Goal: Task Accomplishment & Management: Complete application form

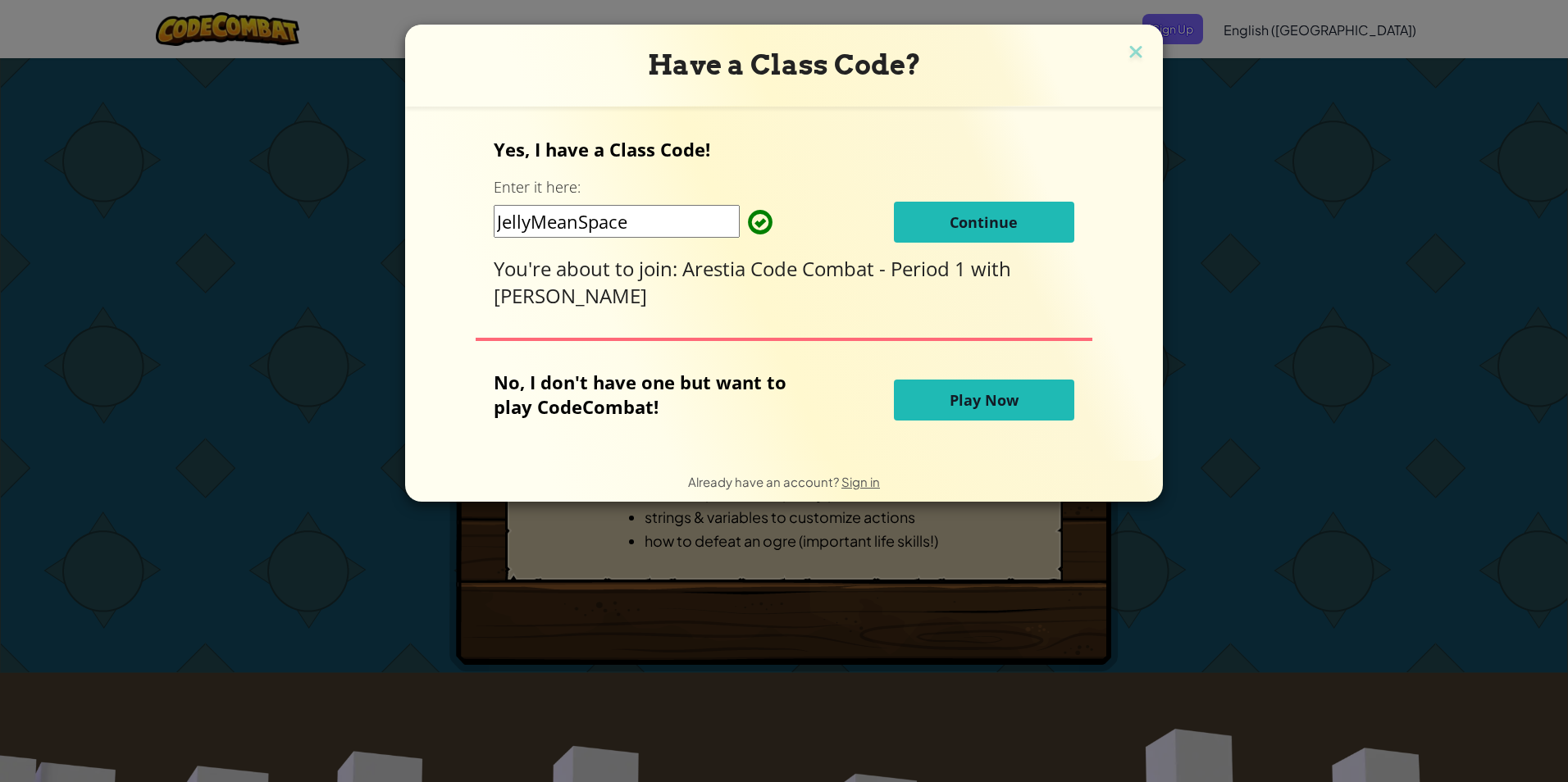
click at [944, 225] on button "Continue" at bounding box center [983, 222] width 180 height 41
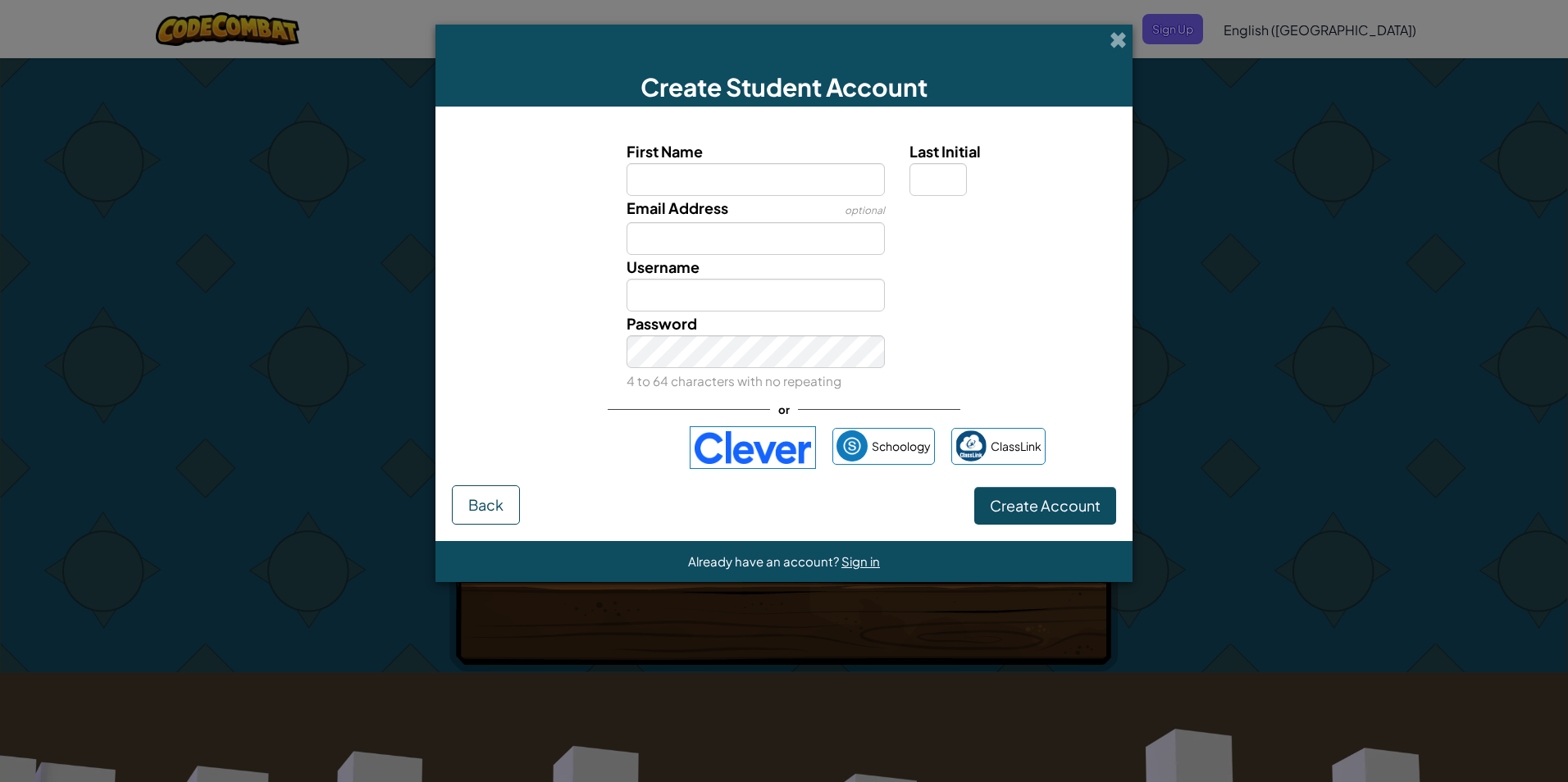
click at [708, 183] on input "First Name" at bounding box center [756, 179] width 260 height 33
type input "[PERSON_NAME]"
type input "D"
type input "[EMAIL_ADDRESS][DOMAIN_NAME]"
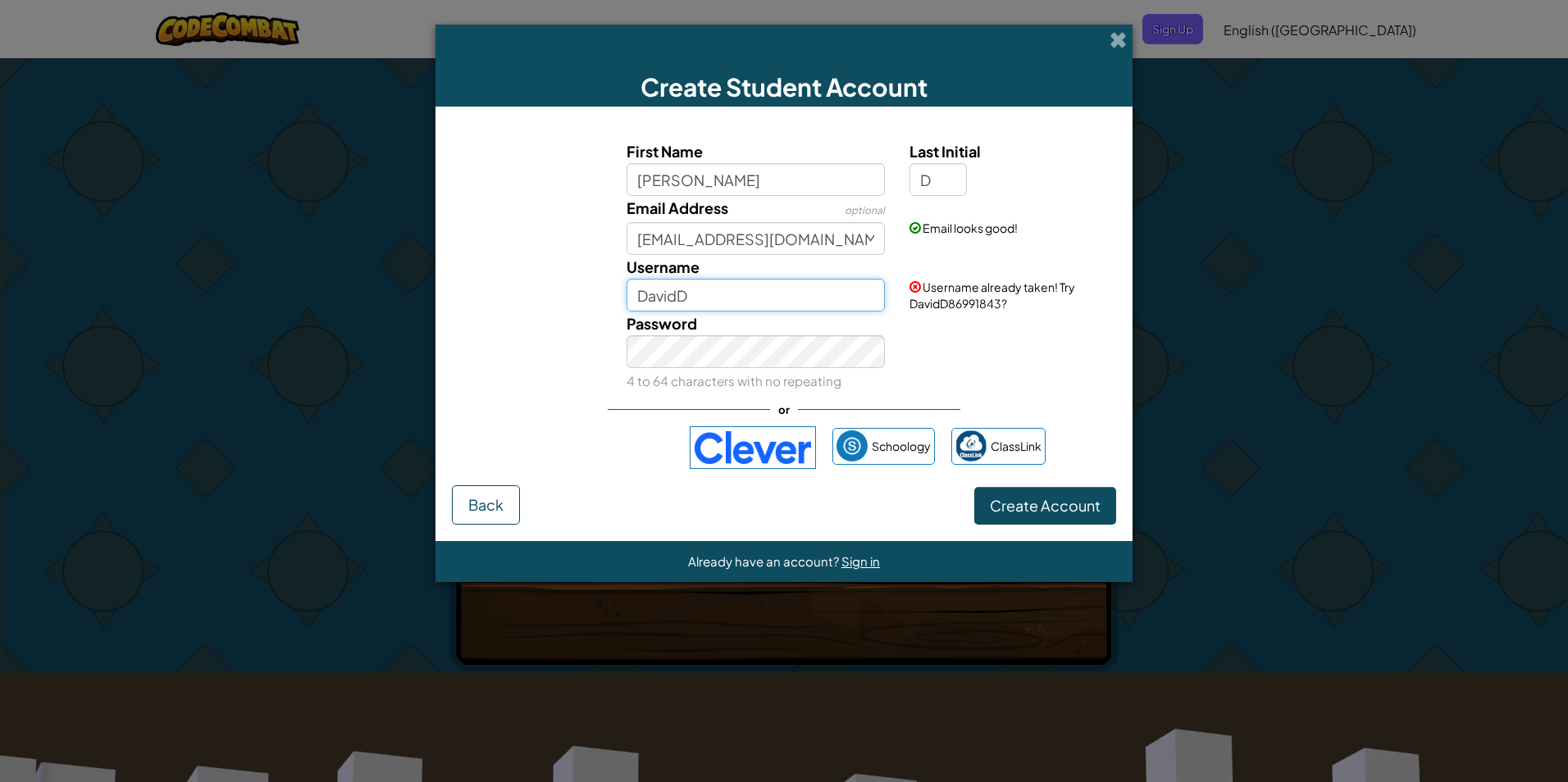
click at [708, 288] on input "DavidD" at bounding box center [756, 295] width 260 height 33
drag, startPoint x: 710, startPoint y: 297, endPoint x: 620, endPoint y: 303, distance: 90.2
click at [620, 303] on div "Username [PERSON_NAME]" at bounding box center [757, 283] width 284 height 57
type input "p"
drag, startPoint x: 785, startPoint y: 293, endPoint x: 729, endPoint y: 296, distance: 56.1
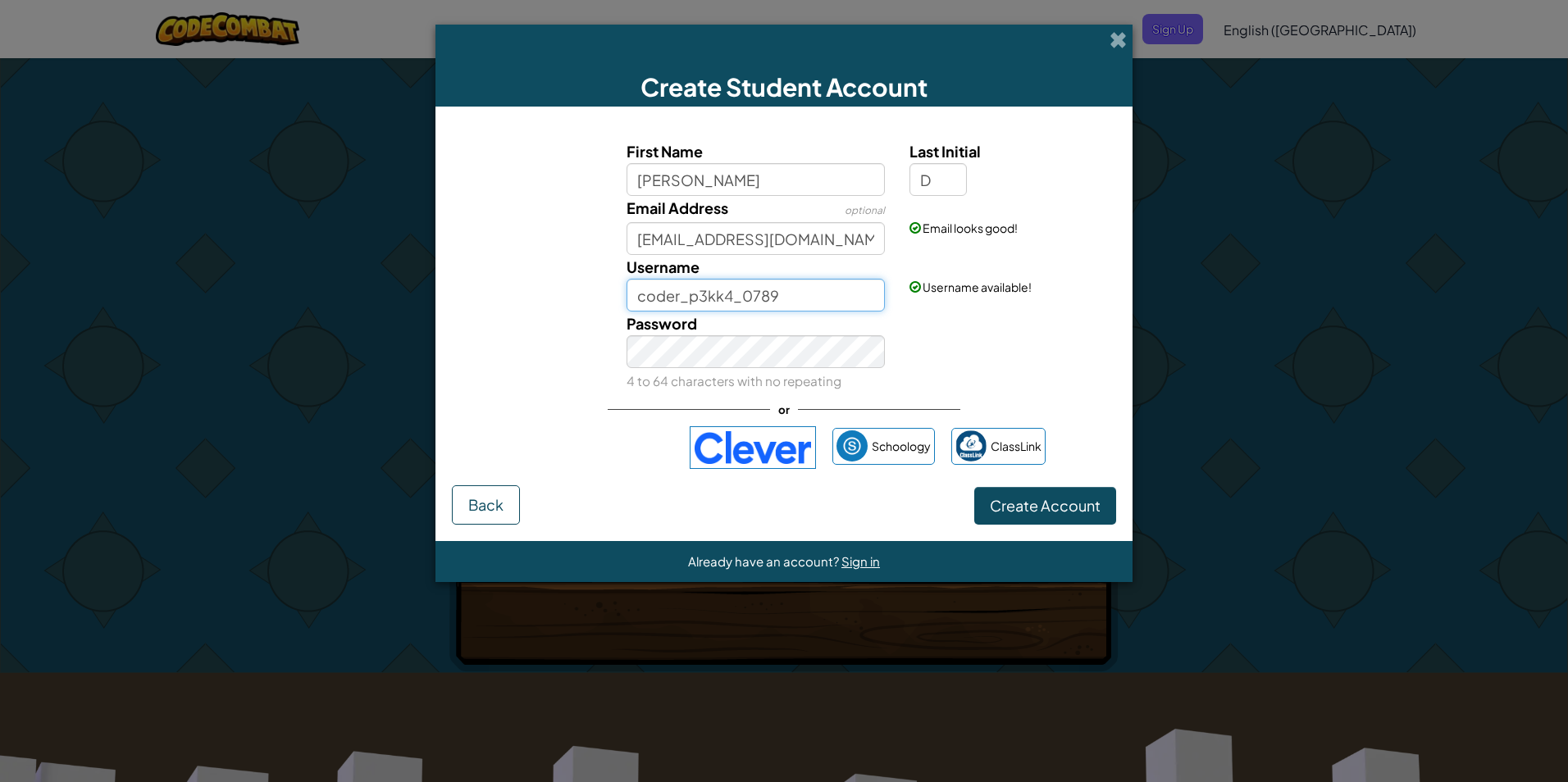
click at [729, 296] on input "coder_p3kk4_0789" at bounding box center [756, 295] width 260 height 33
type input "coder_p3kk4"
click at [894, 359] on div "Password 4 to 64 characters with no repeating" at bounding box center [757, 353] width 284 height 81
click at [754, 451] on img at bounding box center [752, 447] width 126 height 42
click at [1003, 502] on span "Create Account" at bounding box center [1045, 506] width 111 height 19
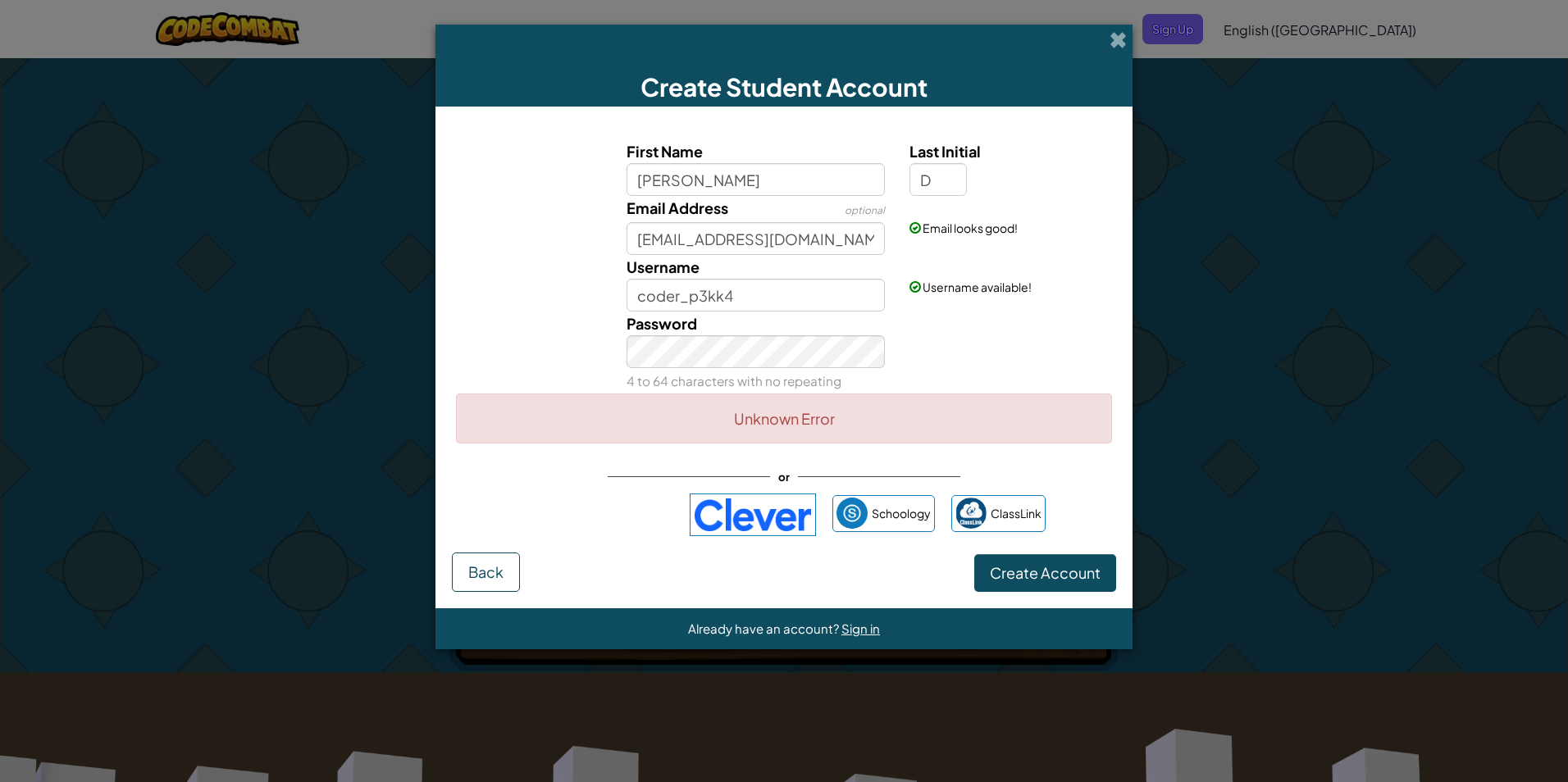
click at [722, 335] on div "Password 4 to 64 characters with no repeating" at bounding box center [757, 353] width 284 height 81
click at [615, 363] on div "Password 4 to 64 characters with no repeating" at bounding box center [757, 353] width 284 height 81
click at [1014, 578] on button "Create Account" at bounding box center [1045, 573] width 142 height 38
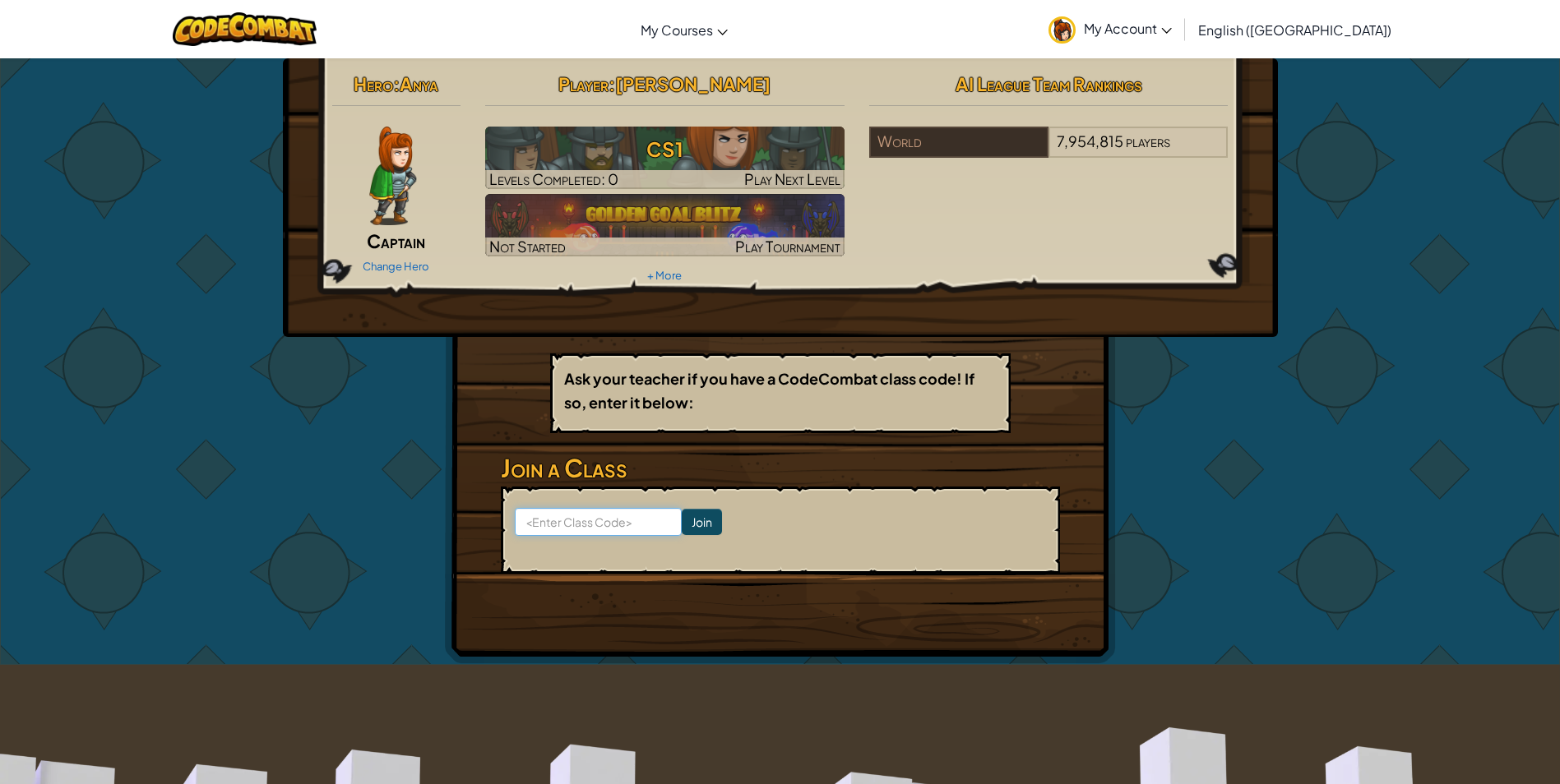
click at [558, 530] on input at bounding box center [598, 521] width 167 height 28
click at [571, 526] on input at bounding box center [598, 521] width 167 height 28
type input "JellyMeanSpace"
click at [682, 516] on input "Join" at bounding box center [702, 521] width 41 height 26
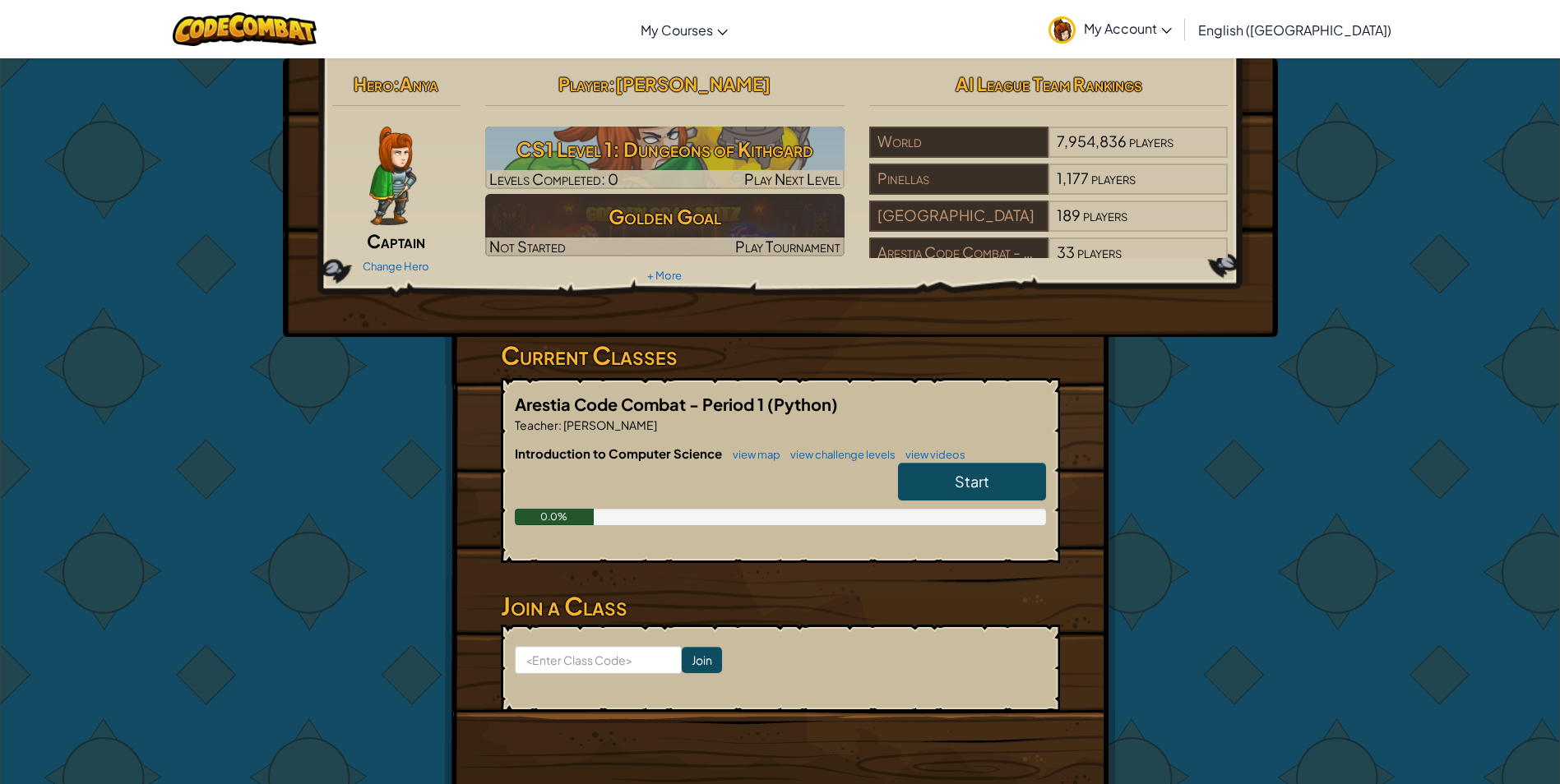
click at [972, 481] on span "Start" at bounding box center [972, 481] width 35 height 19
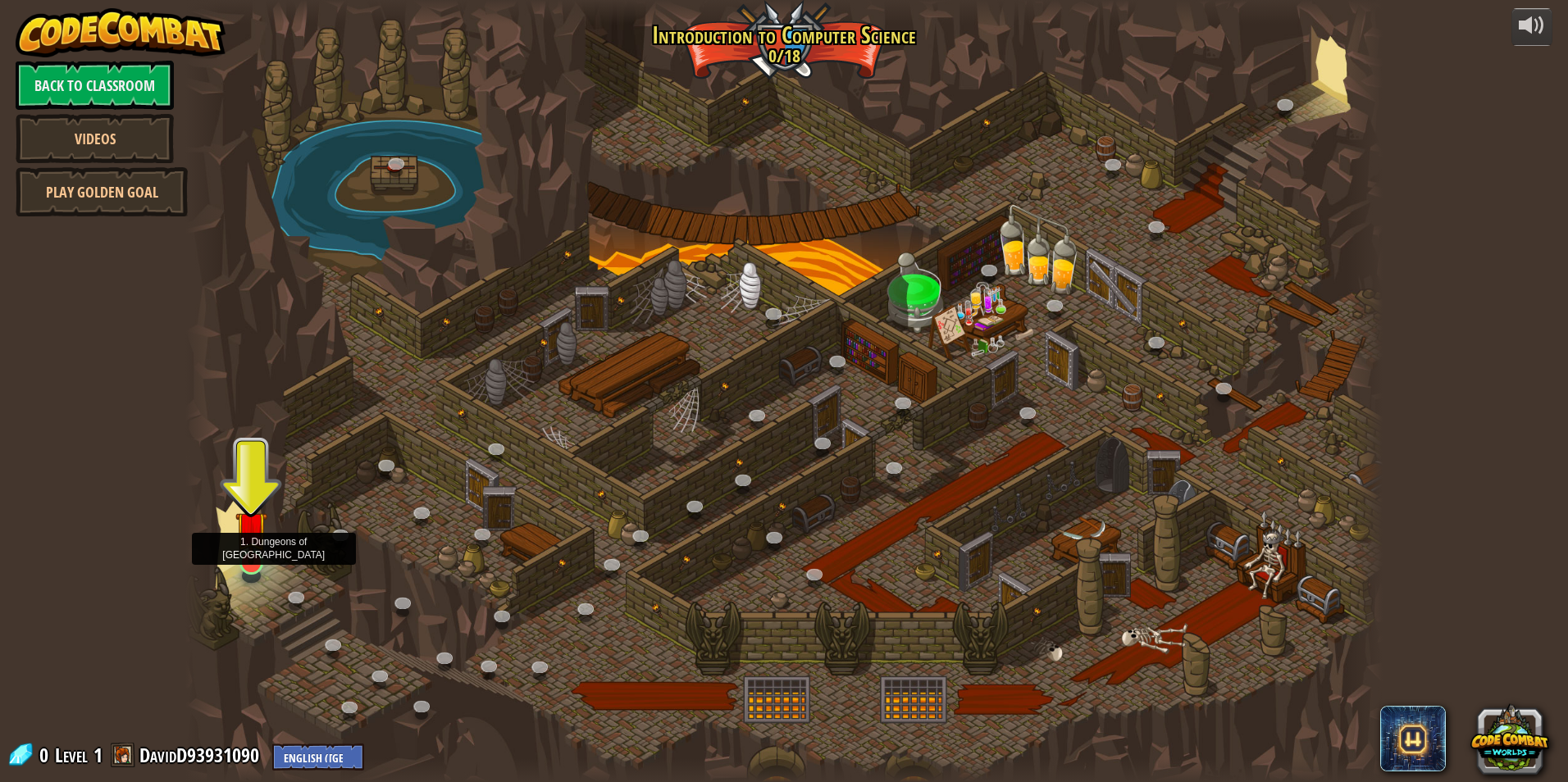
click at [251, 560] on img at bounding box center [251, 527] width 32 height 74
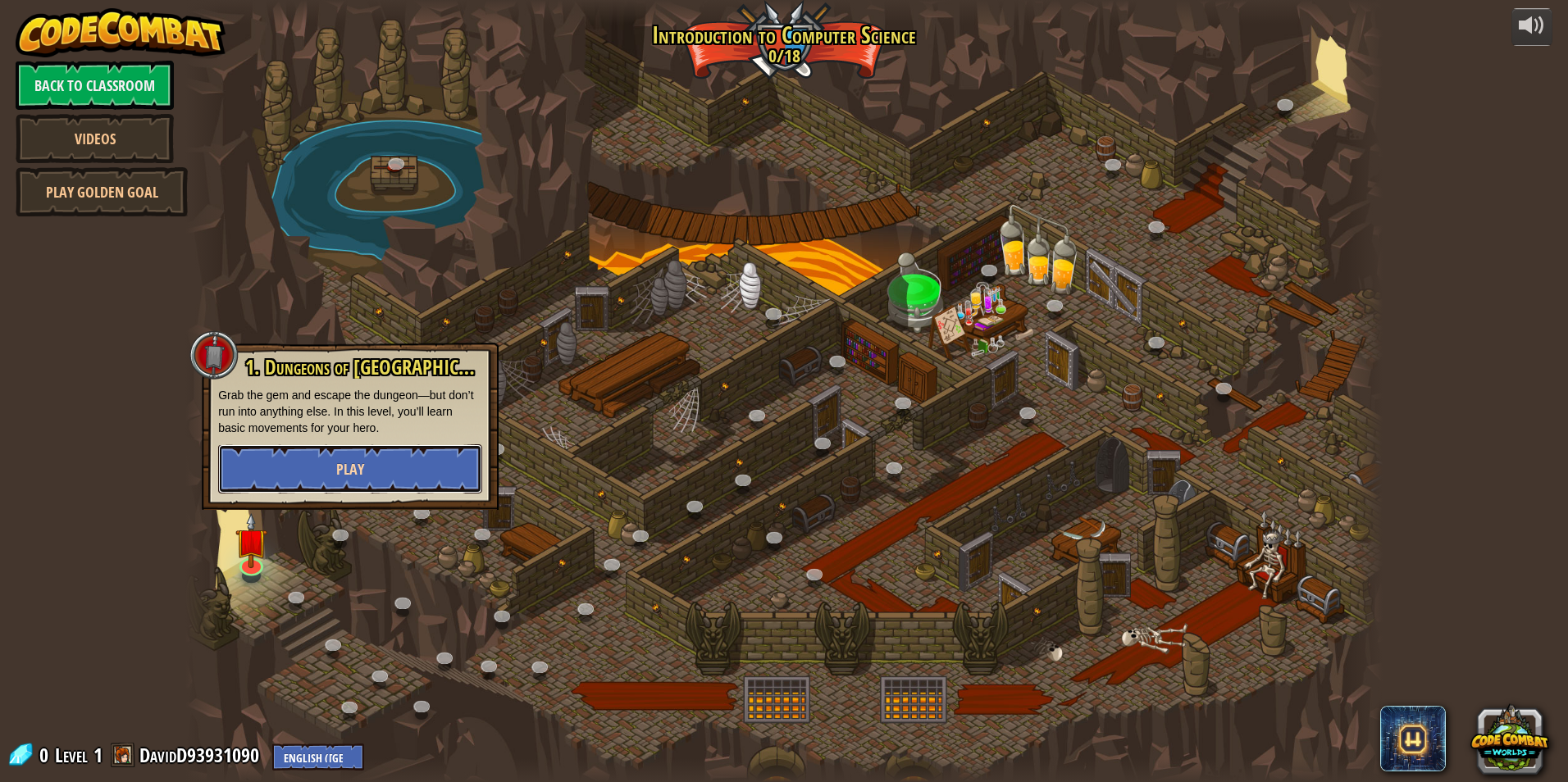
click at [341, 470] on span "Play" at bounding box center [350, 469] width 28 height 20
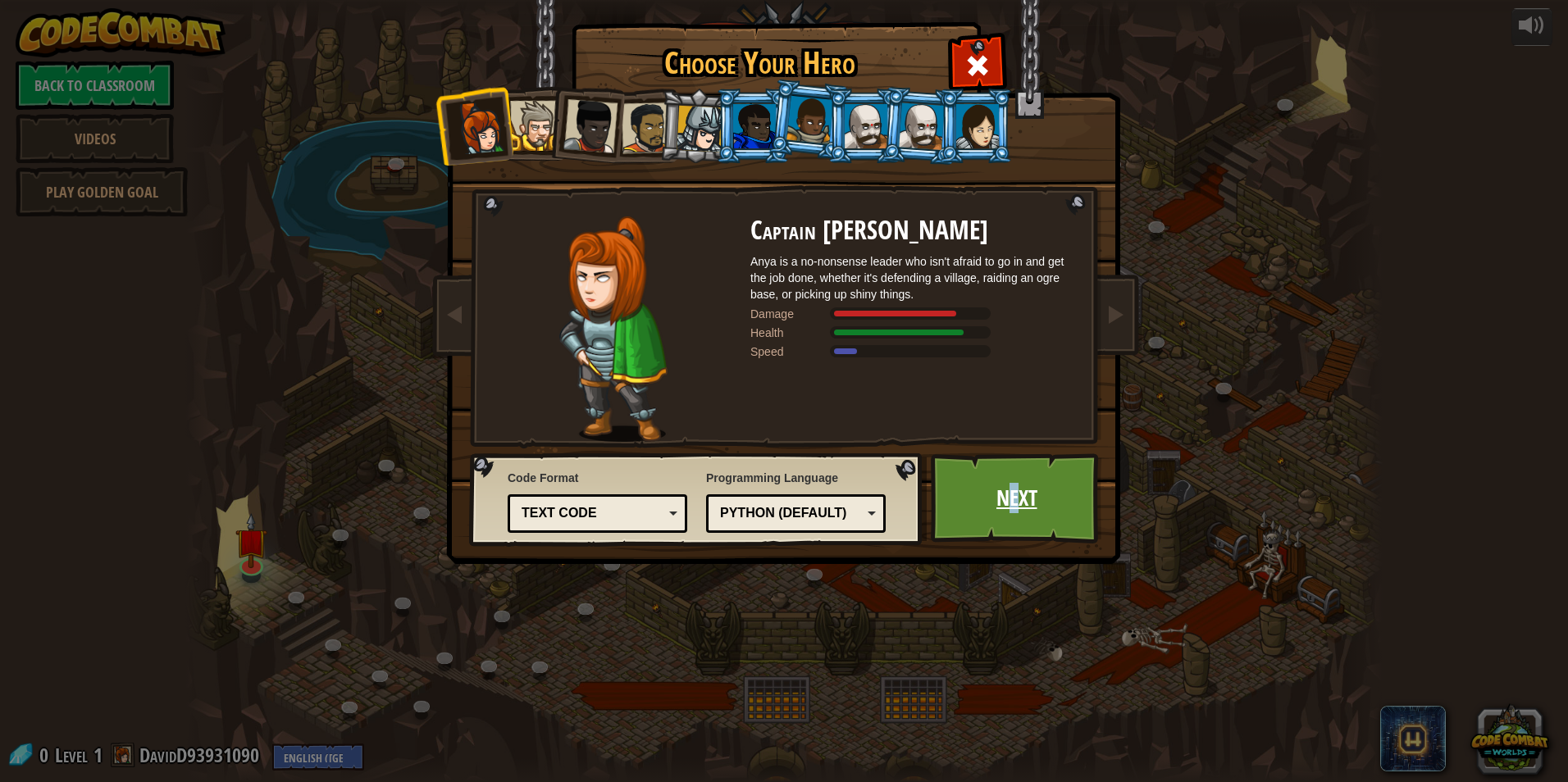
click at [1013, 499] on link "Next" at bounding box center [1016, 498] width 172 height 90
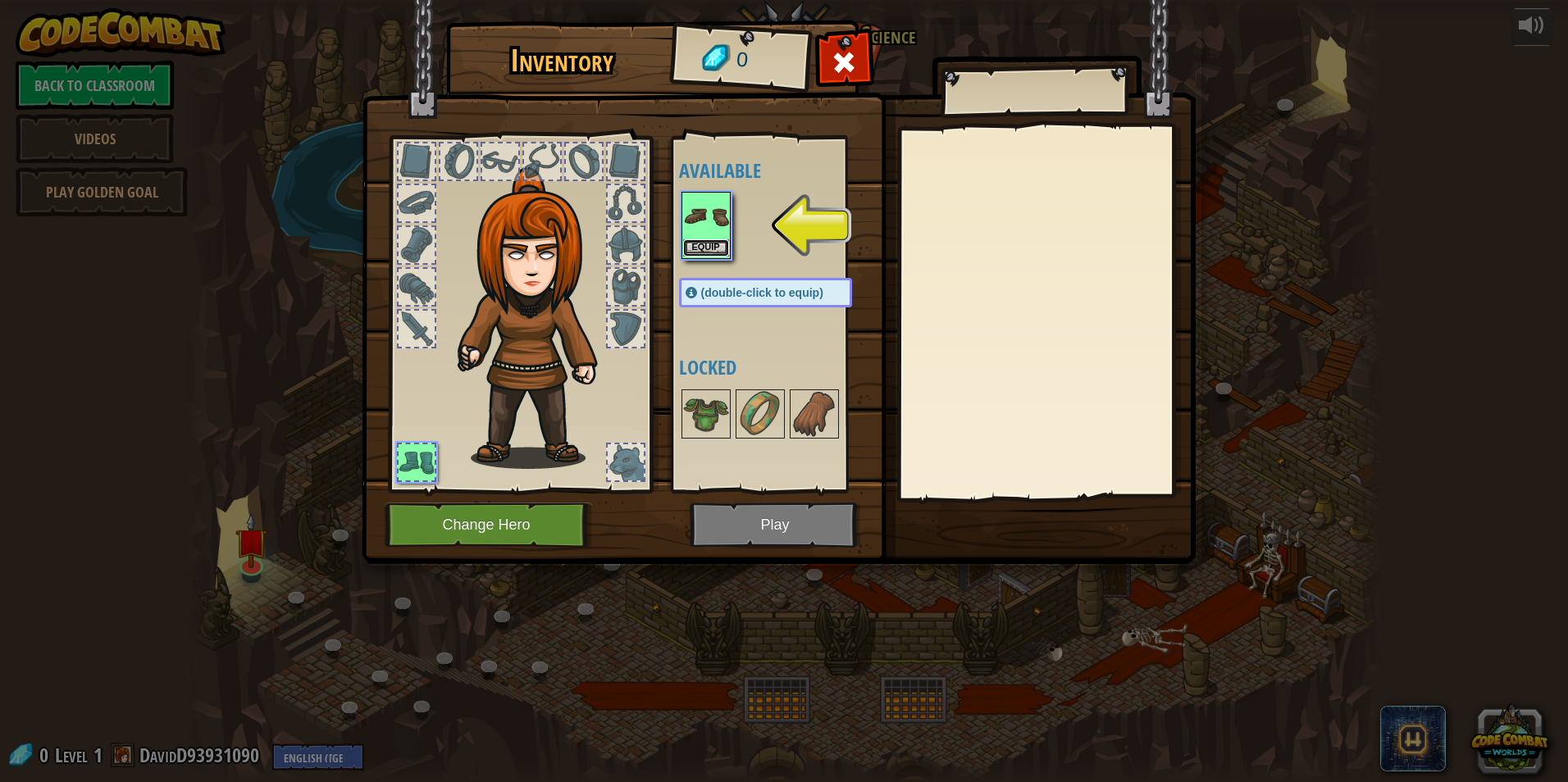
click at [715, 239] on button "Equip" at bounding box center [706, 248] width 46 height 17
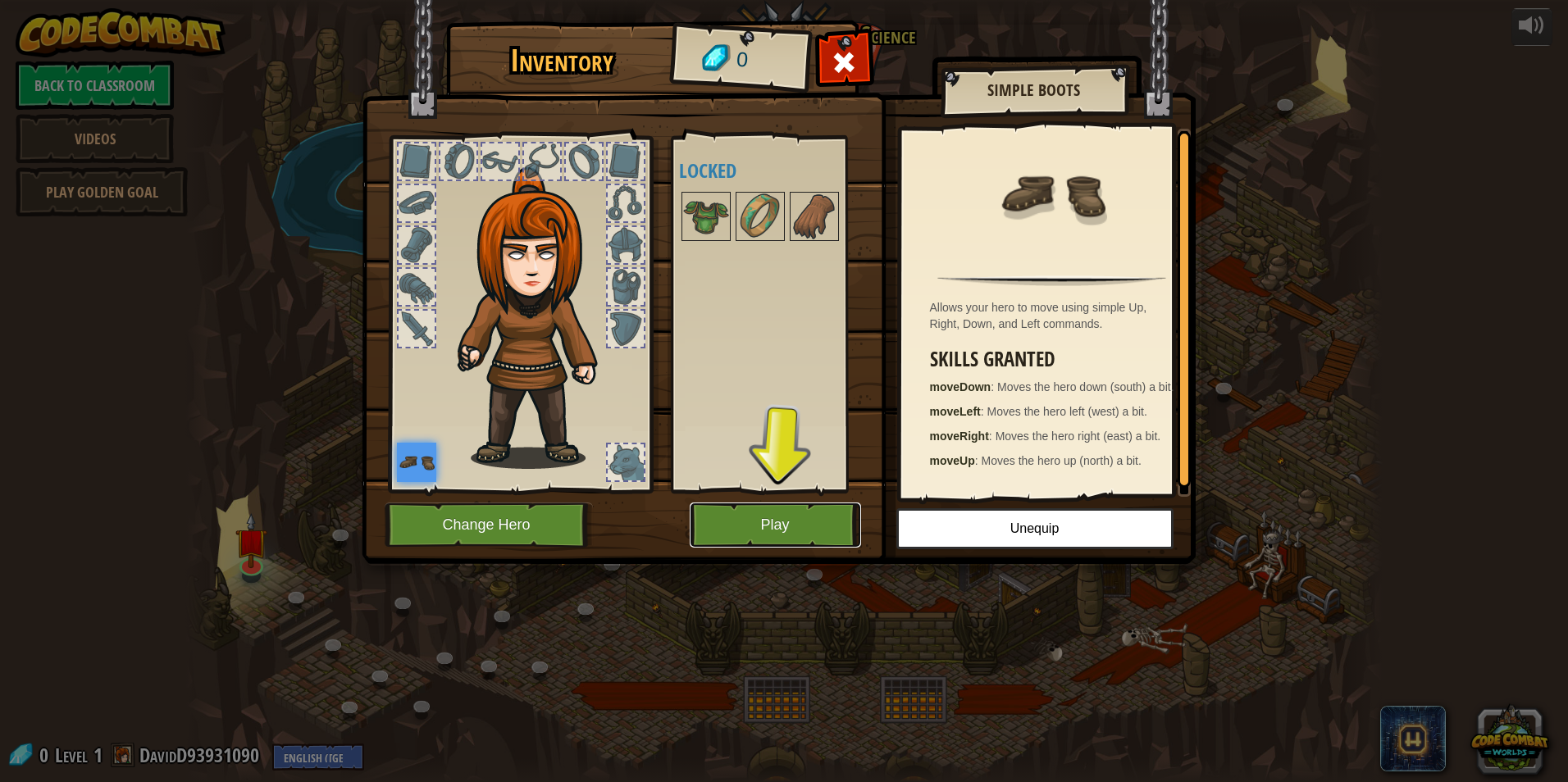
click at [761, 518] on button "Play" at bounding box center [775, 525] width 172 height 45
